Goal: Transaction & Acquisition: Purchase product/service

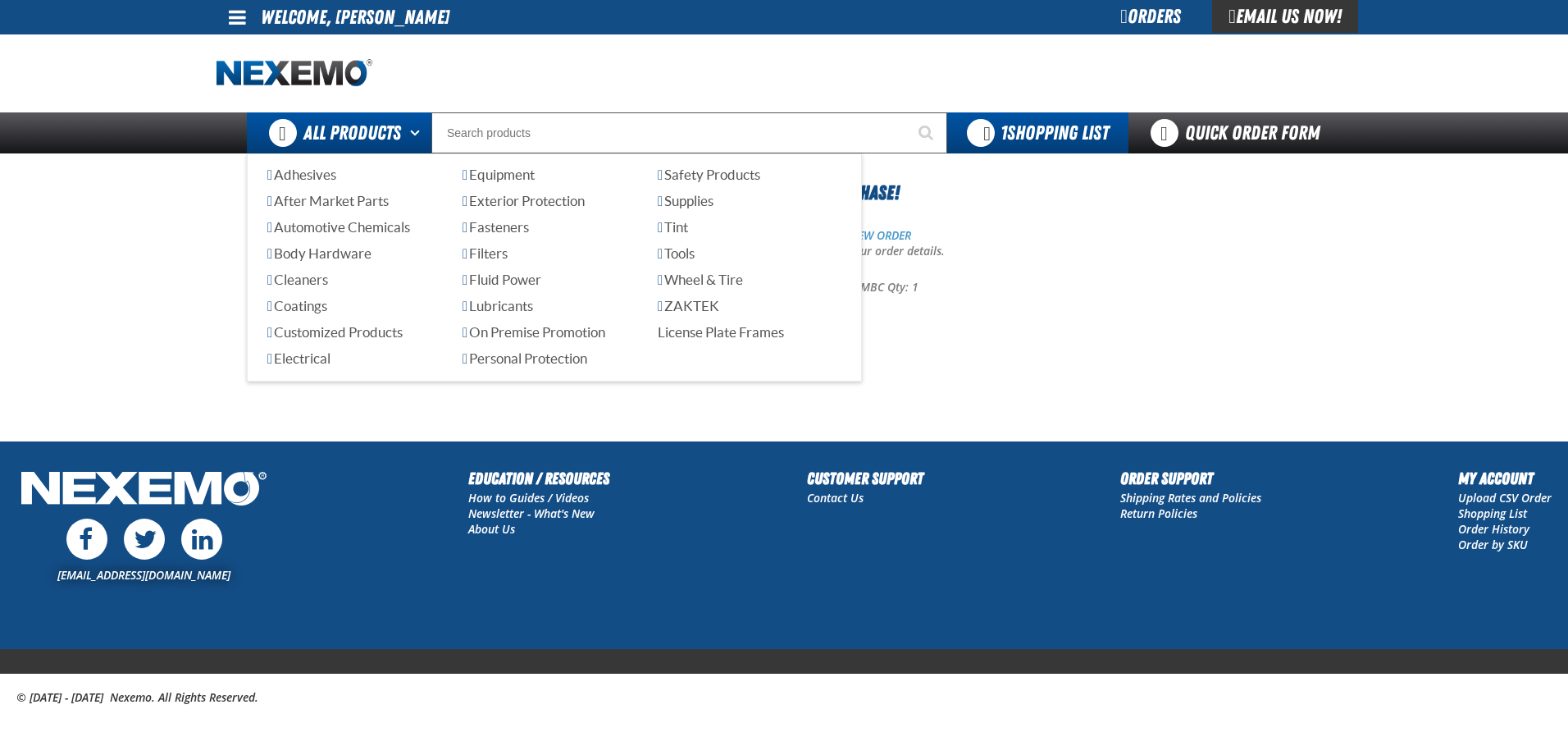
click at [404, 123] on button "Open All Products pages" at bounding box center [417, 132] width 27 height 41
click at [369, 333] on span "Customized Products" at bounding box center [335, 332] width 135 height 15
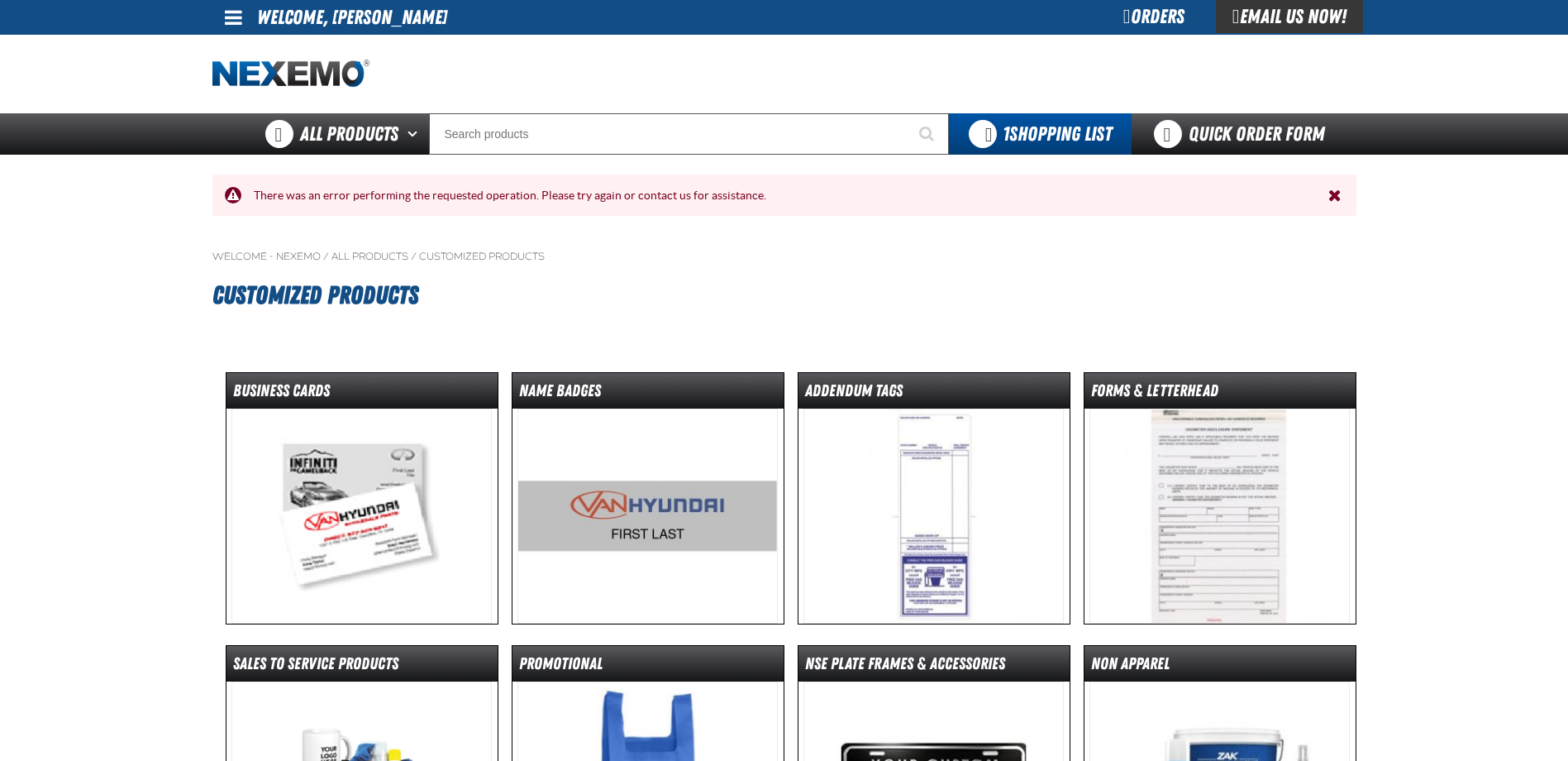
click at [356, 498] on img at bounding box center [362, 516] width 261 height 215
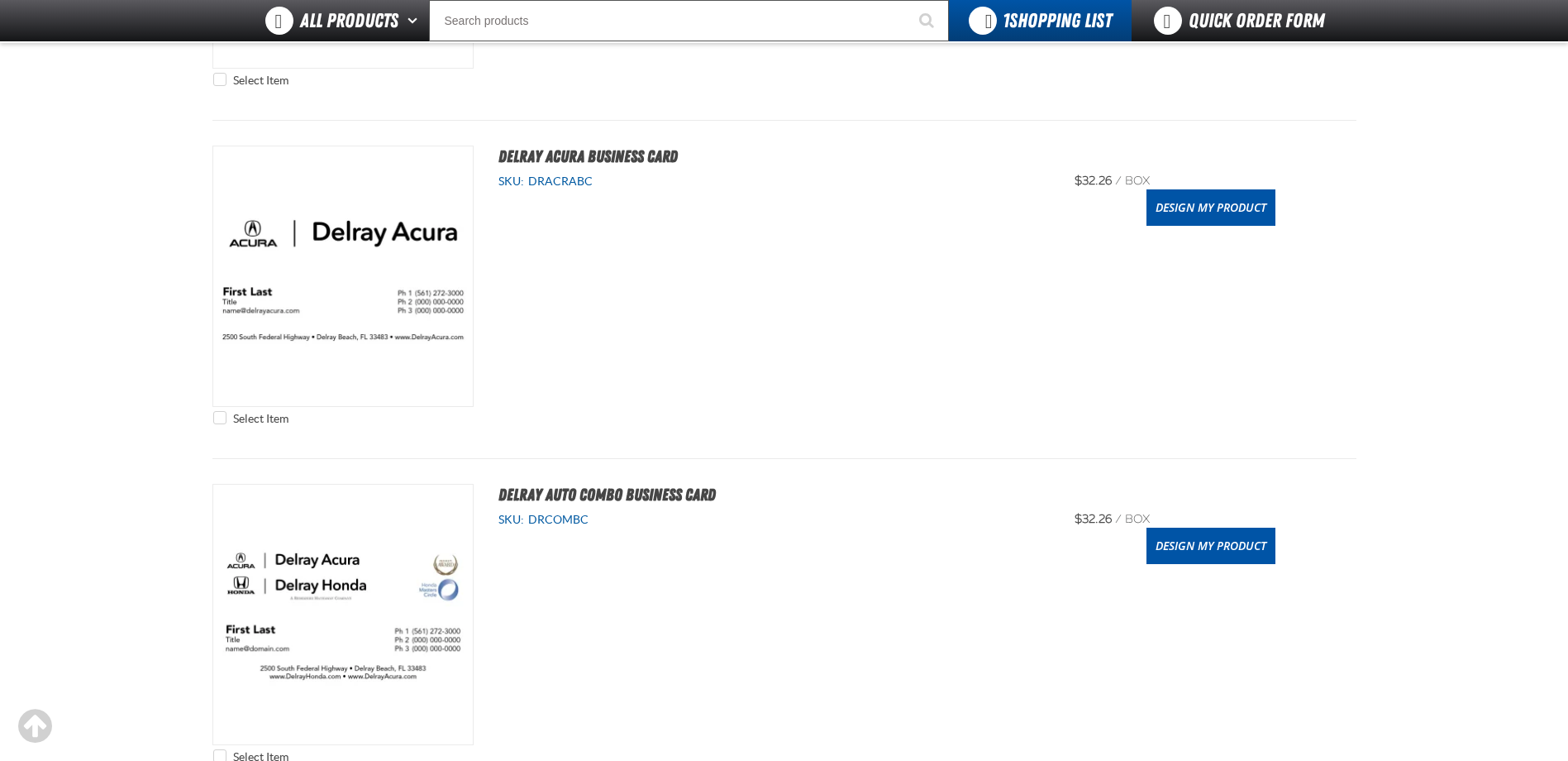
scroll to position [579, 0]
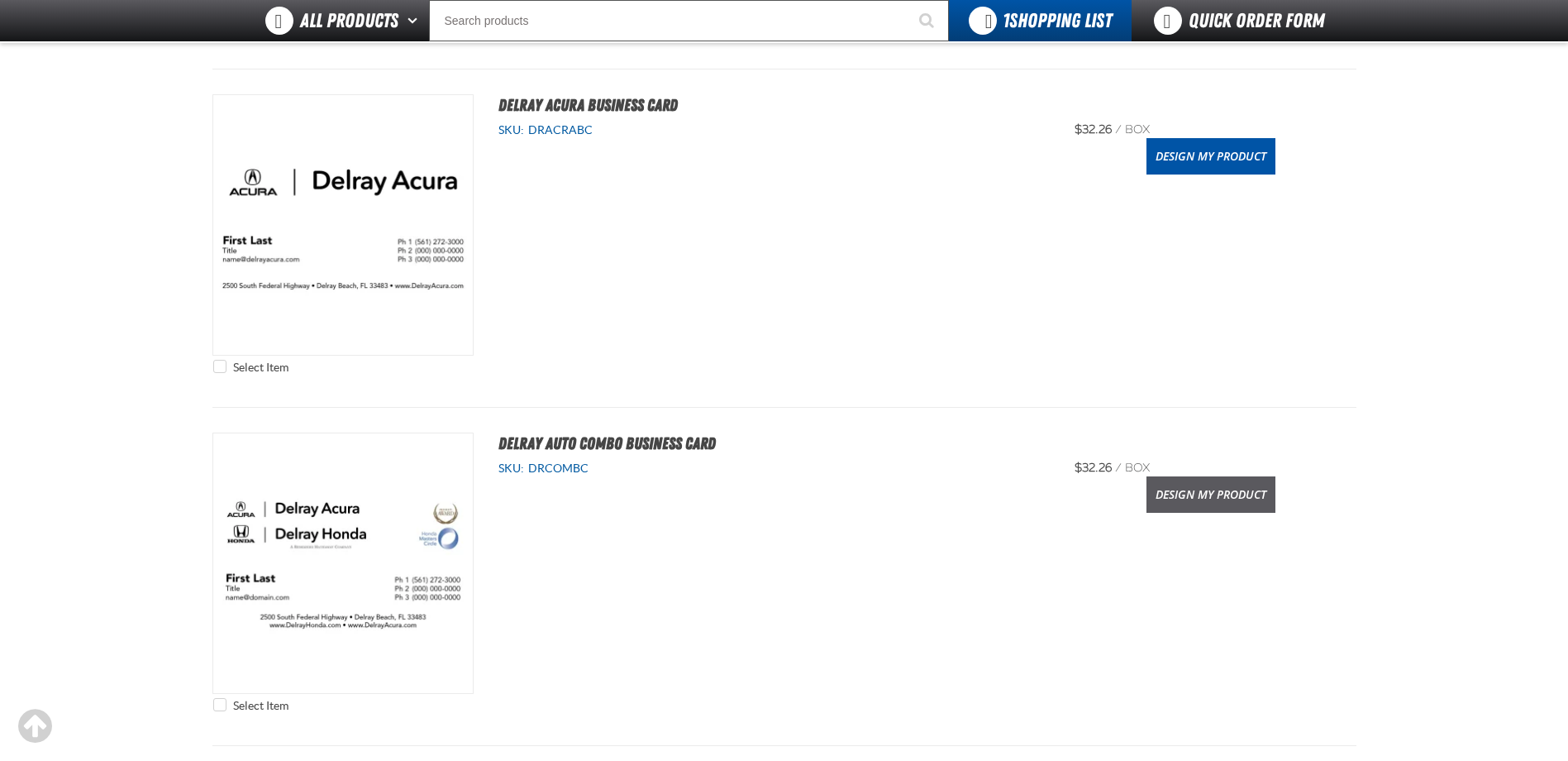
click at [1226, 501] on link "Design My Product" at bounding box center [1211, 495] width 129 height 36
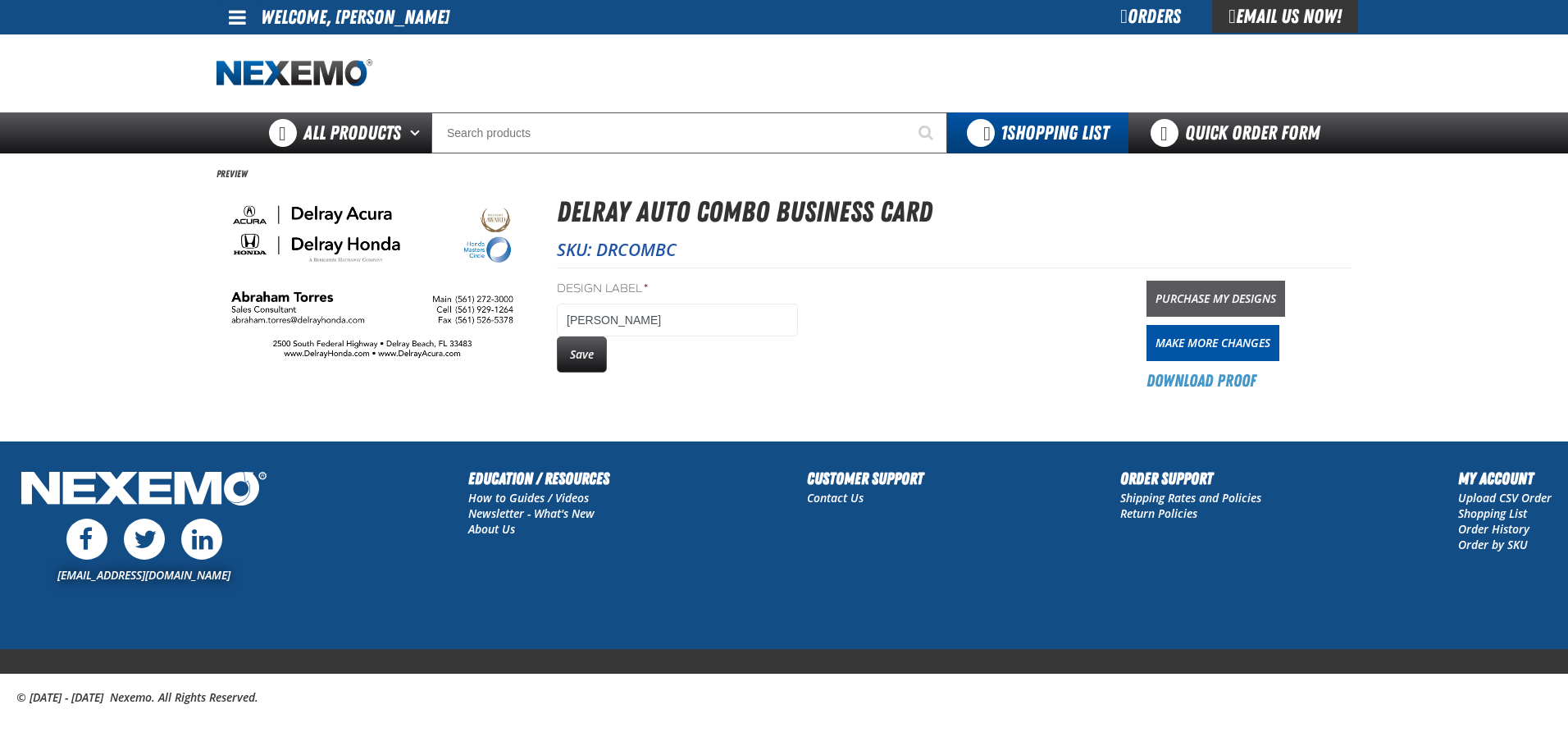
click at [1195, 293] on link "Purchase My Designs" at bounding box center [1216, 299] width 139 height 36
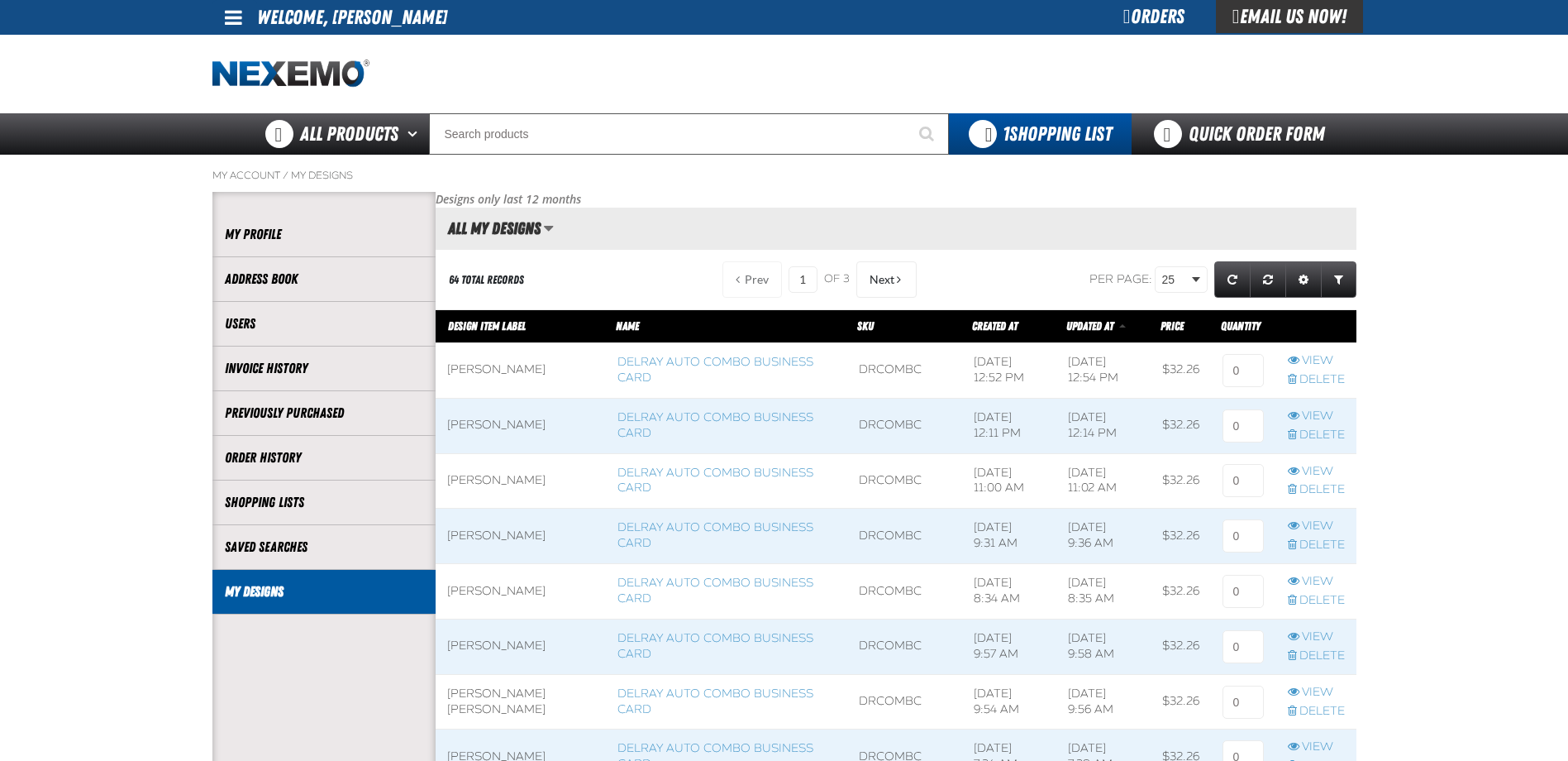
scroll to position [1, 1]
click at [1235, 364] on input at bounding box center [1242, 370] width 41 height 34
type input "1"
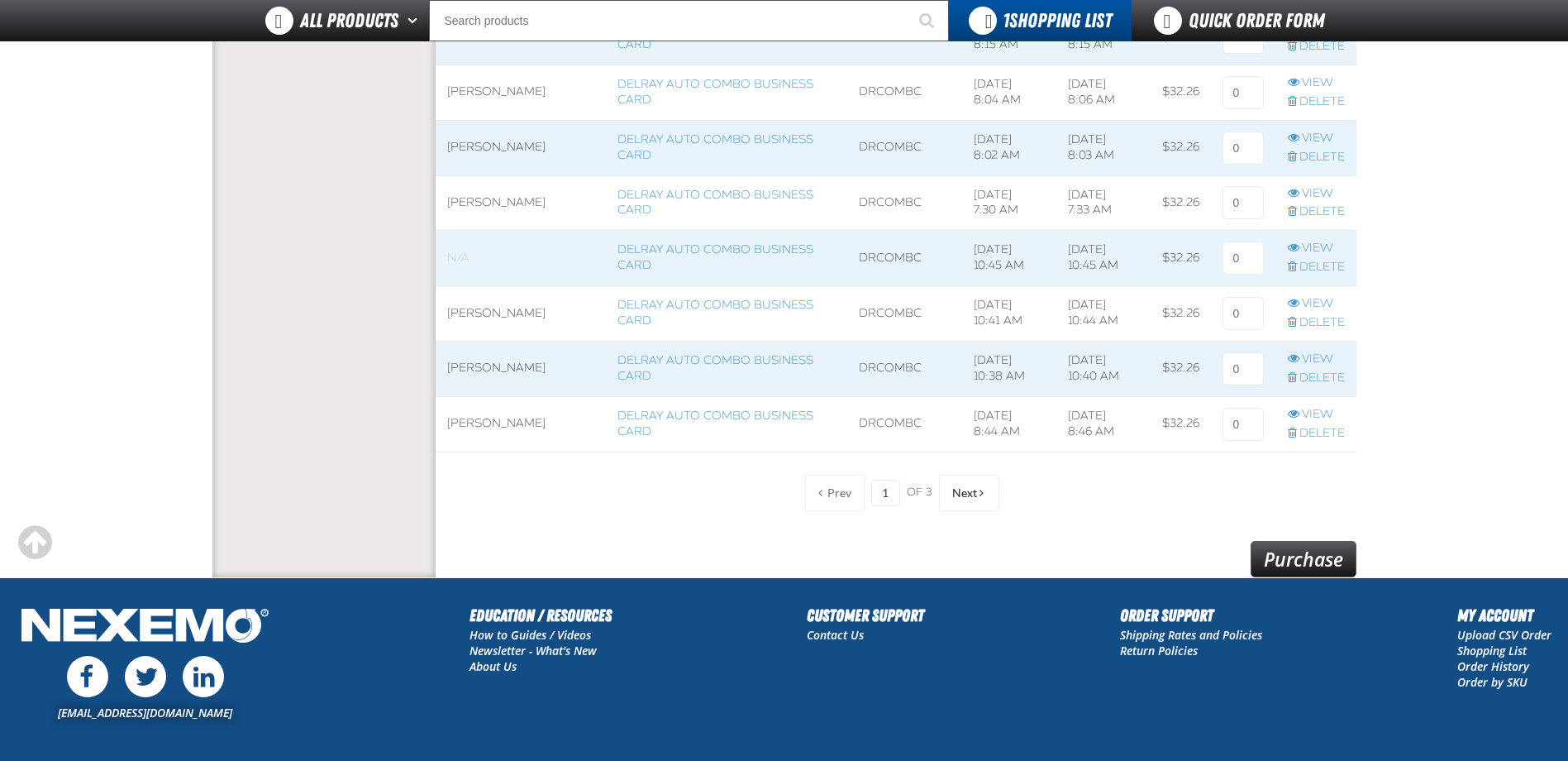
scroll to position [1350, 0]
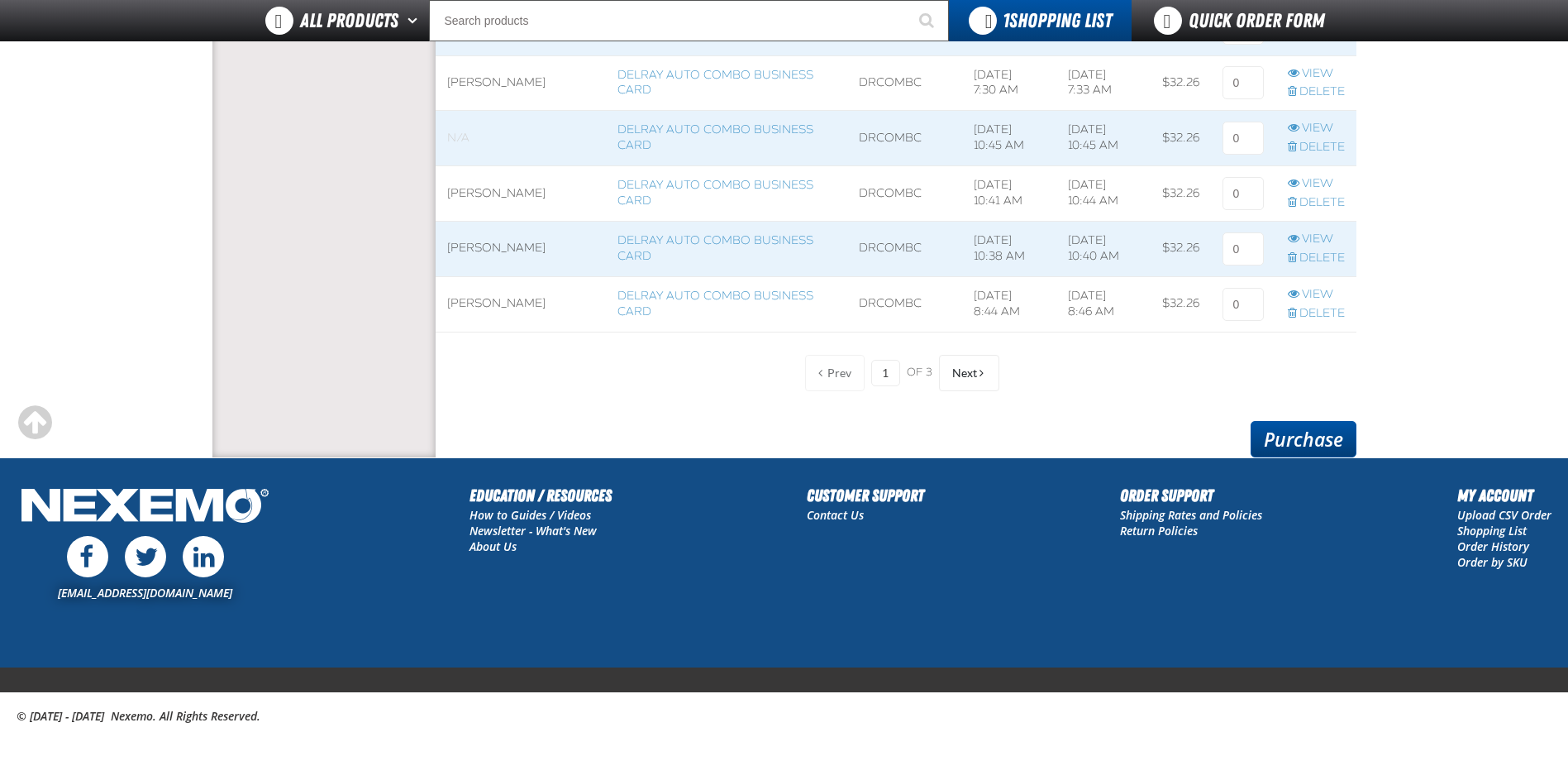
click at [1297, 444] on link "Purchase" at bounding box center [1304, 439] width 105 height 36
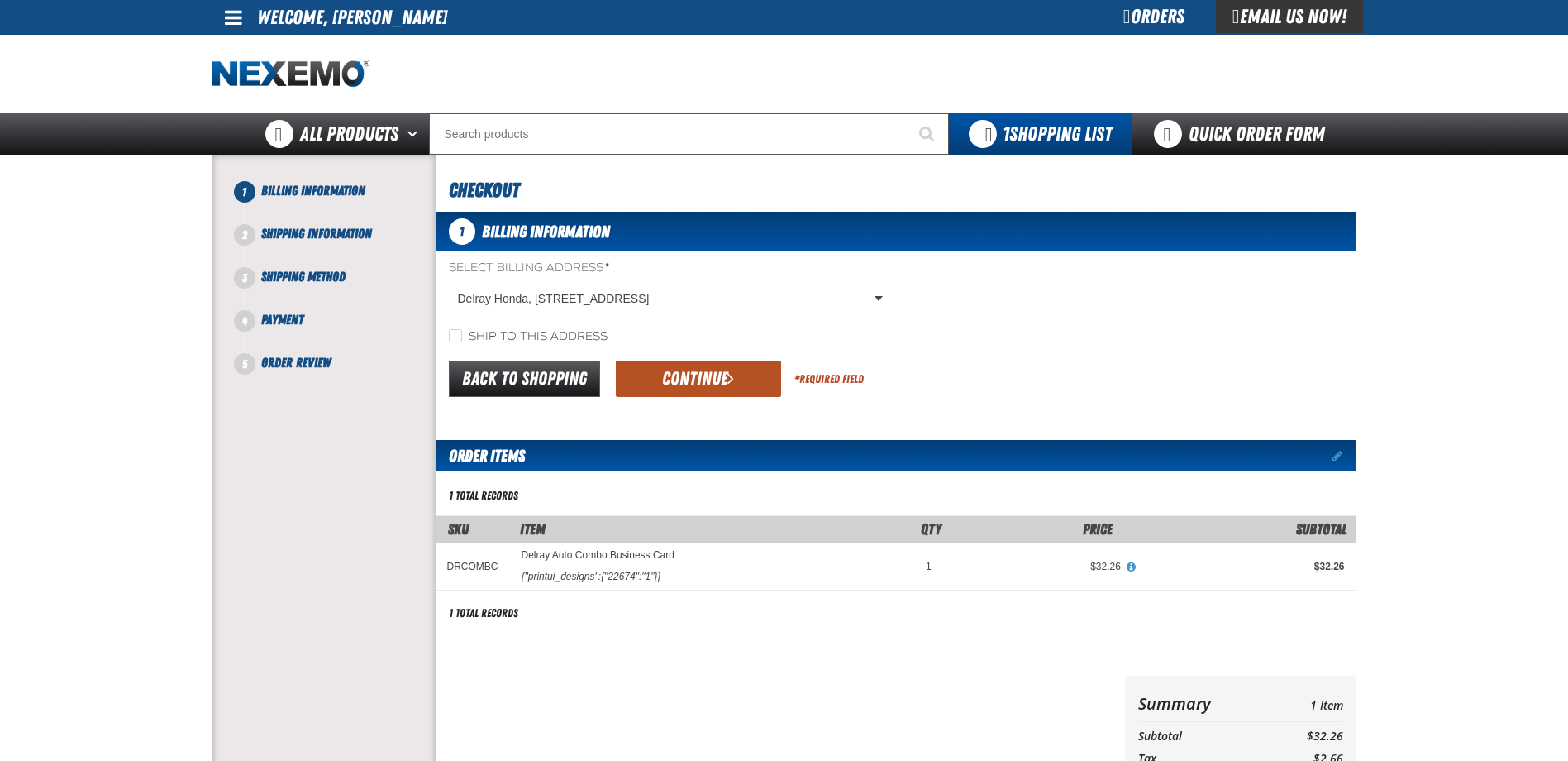
click at [698, 380] on button "Continue" at bounding box center [698, 379] width 166 height 36
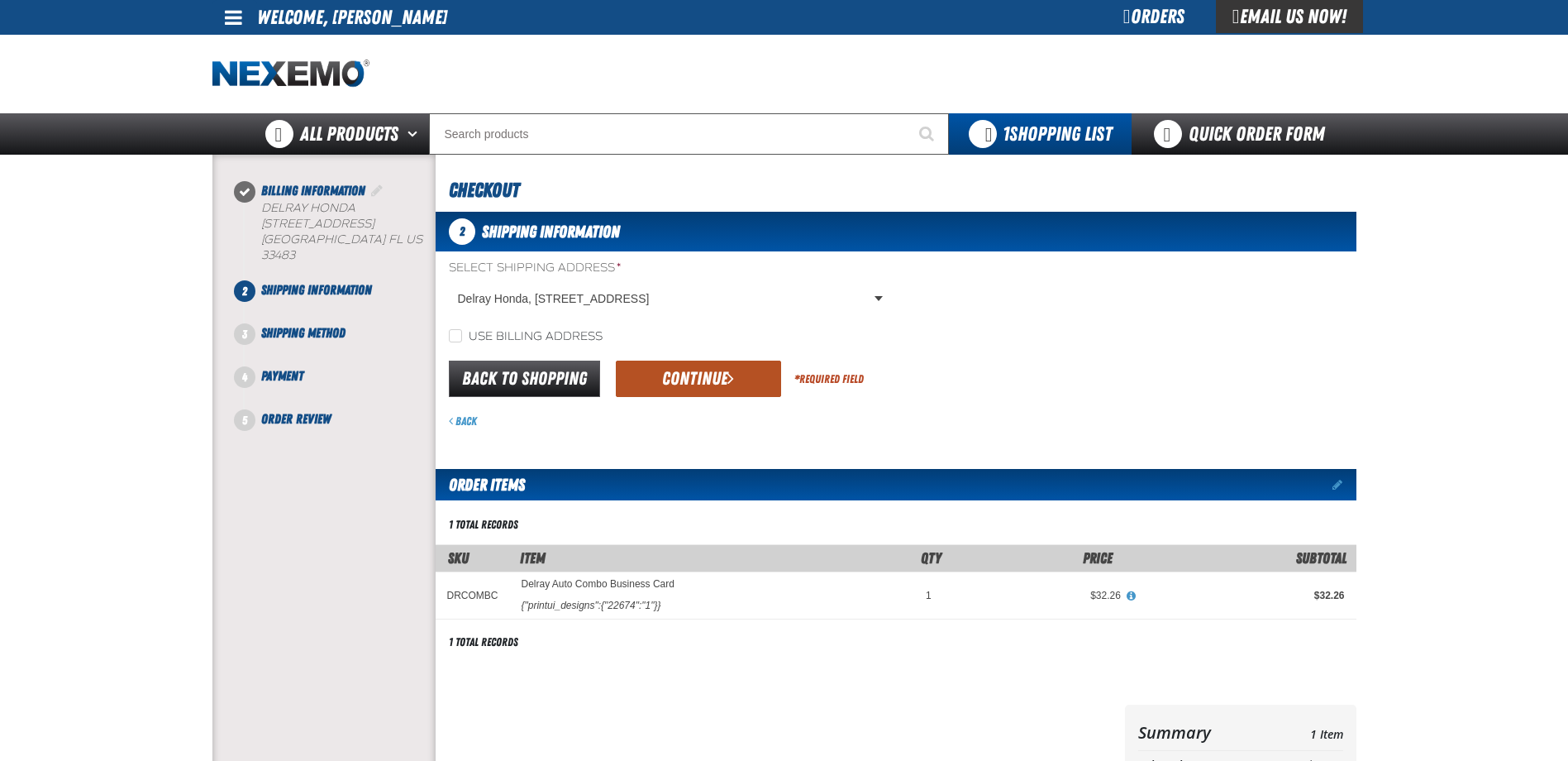
click at [694, 375] on button "Continue" at bounding box center [698, 379] width 166 height 36
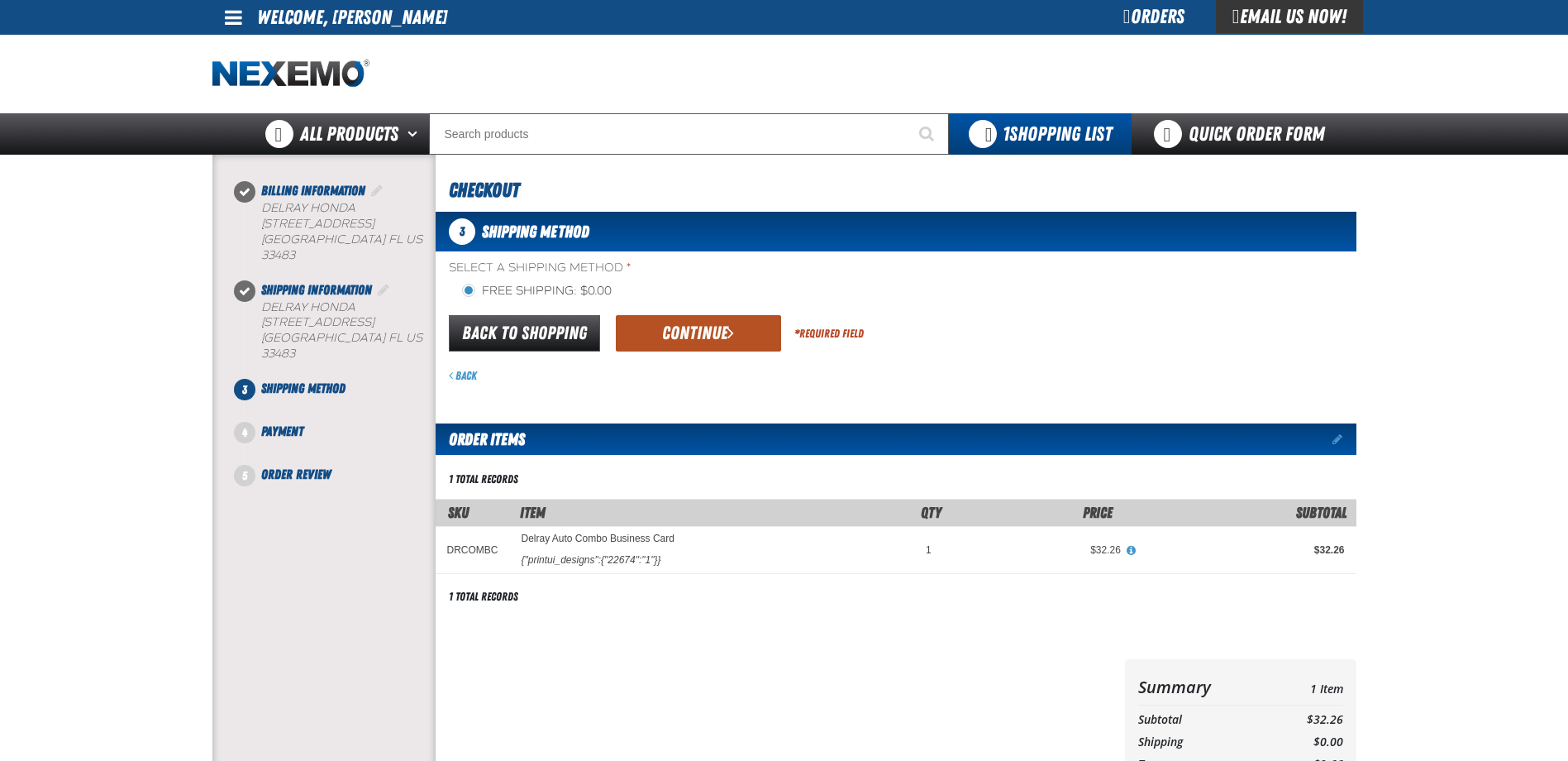
click at [704, 334] on button "Continue" at bounding box center [698, 334] width 166 height 36
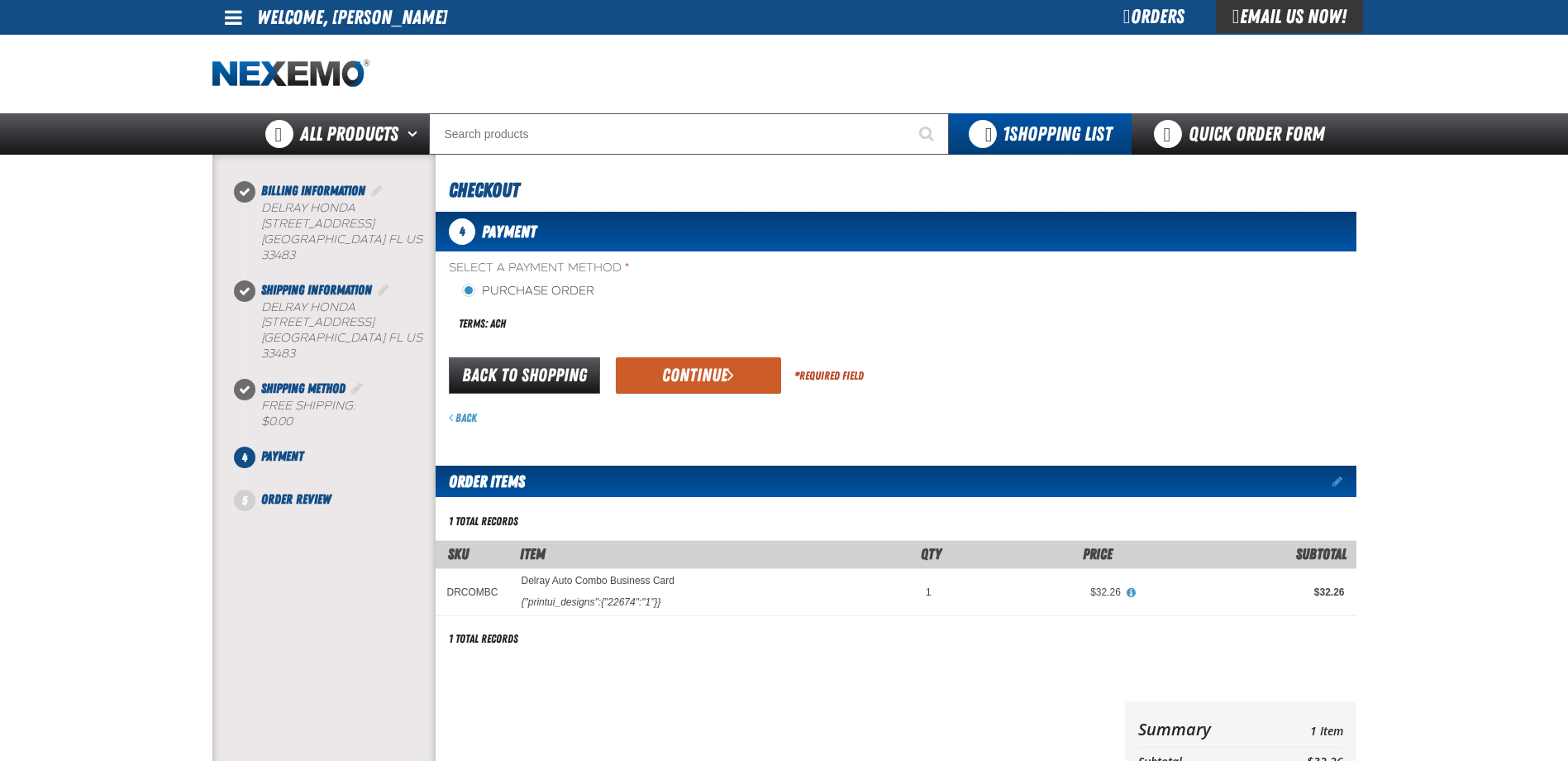
click at [741, 382] on button "Continue" at bounding box center [698, 376] width 166 height 36
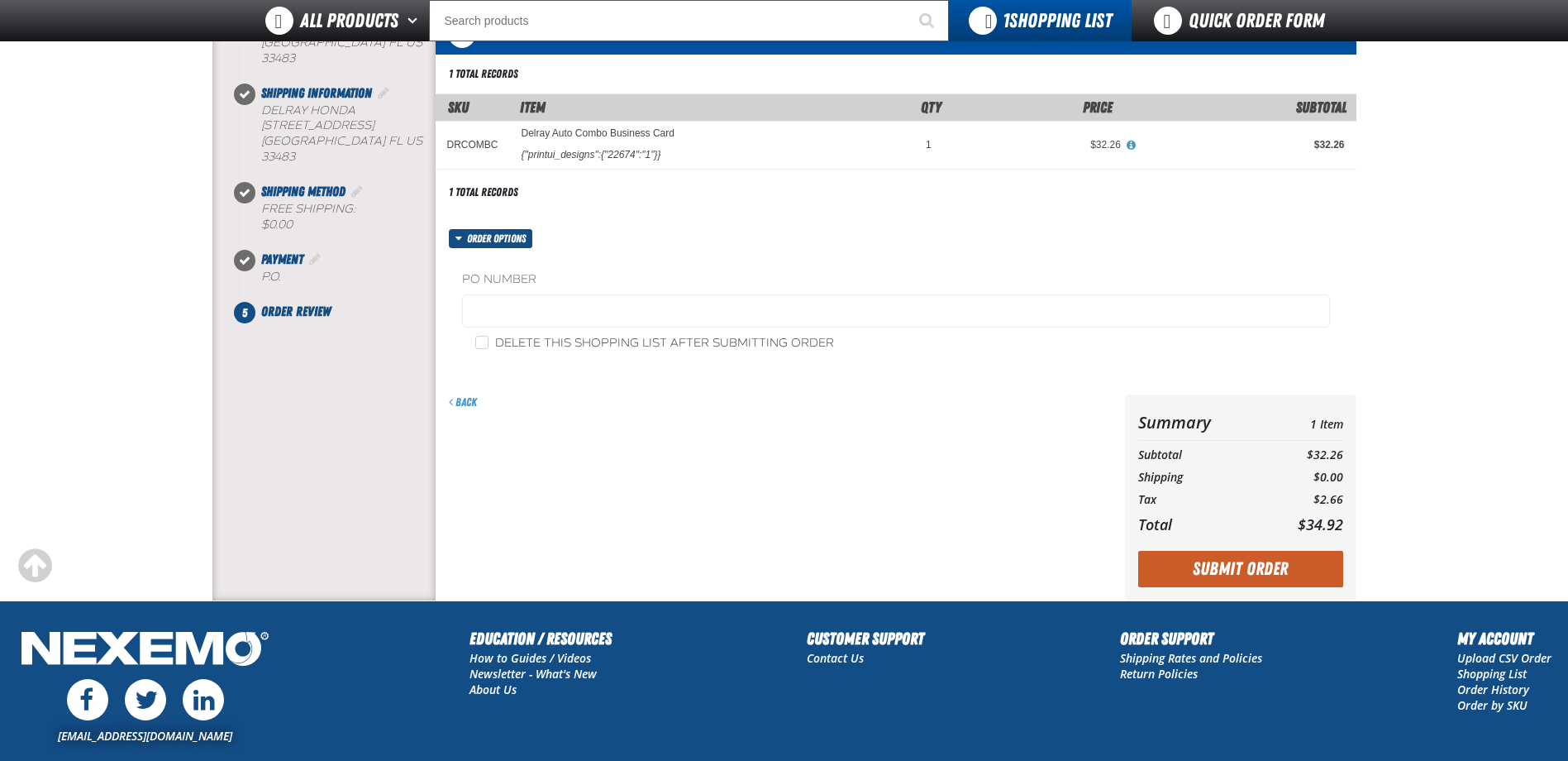
scroll to position [193, 0]
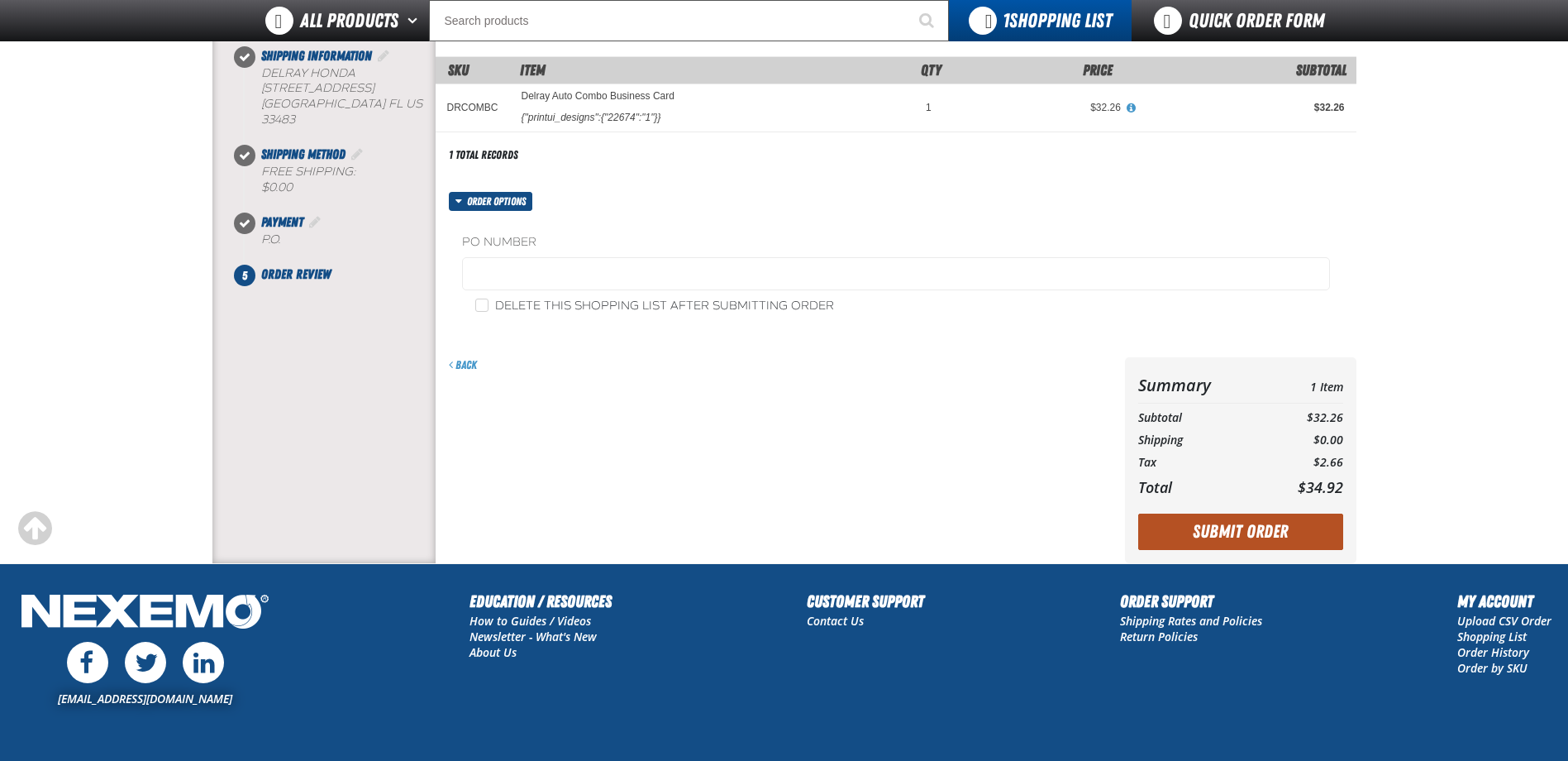
click at [1216, 534] on button "Submit Order" at bounding box center [1240, 532] width 205 height 36
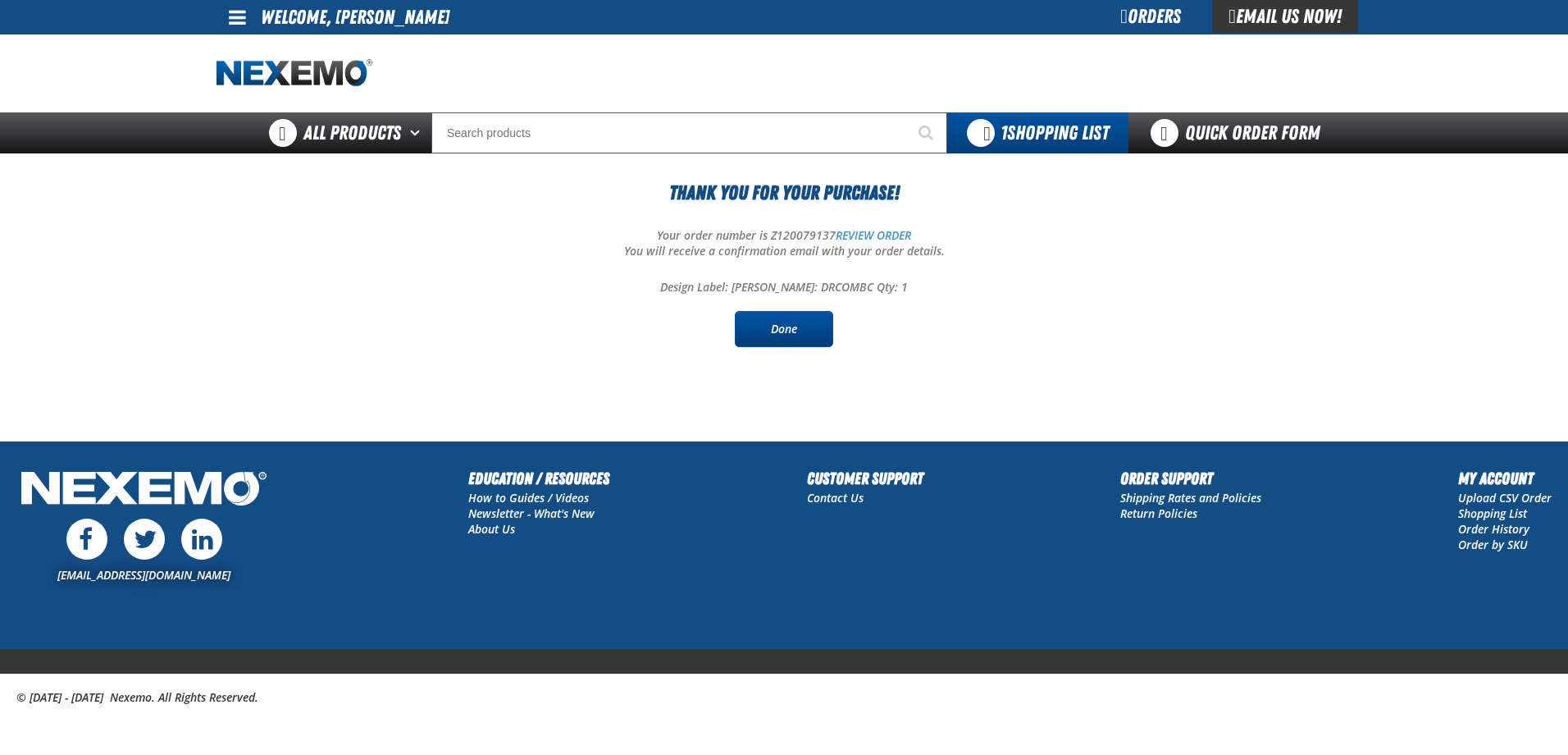
click at [793, 321] on link "Done" at bounding box center [784, 329] width 99 height 36
